Goal: Task Accomplishment & Management: Use online tool/utility

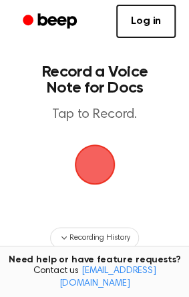
click at [97, 150] on span "button" at bounding box center [94, 164] width 55 height 55
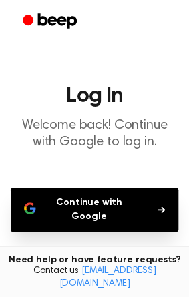
click at [60, 206] on button "Continue with Google" at bounding box center [94, 210] width 167 height 44
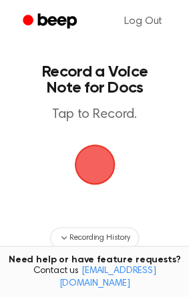
click at [99, 163] on span "button" at bounding box center [94, 165] width 73 height 73
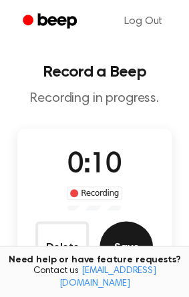
click at [119, 243] on button "Save" at bounding box center [125, 247] width 53 height 53
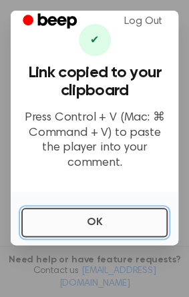
click at [109, 223] on button "OK" at bounding box center [94, 222] width 146 height 29
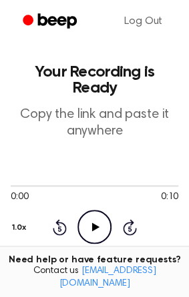
click at [99, 223] on icon "Play Audio" at bounding box center [94, 227] width 34 height 34
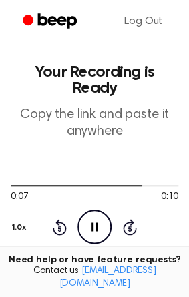
click at [93, 227] on icon at bounding box center [94, 227] width 6 height 9
